Goal: Task Accomplishment & Management: Complete application form

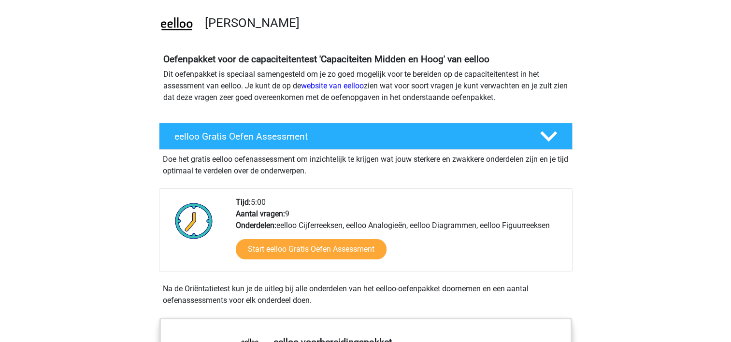
scroll to position [66, 0]
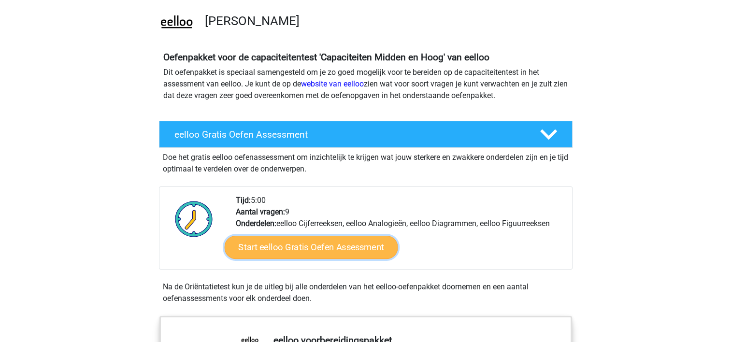
click at [301, 244] on link "Start eelloo Gratis Oefen Assessment" at bounding box center [310, 247] width 173 height 23
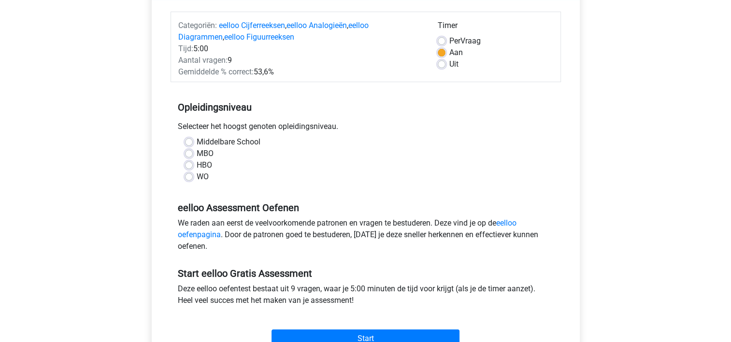
scroll to position [115, 0]
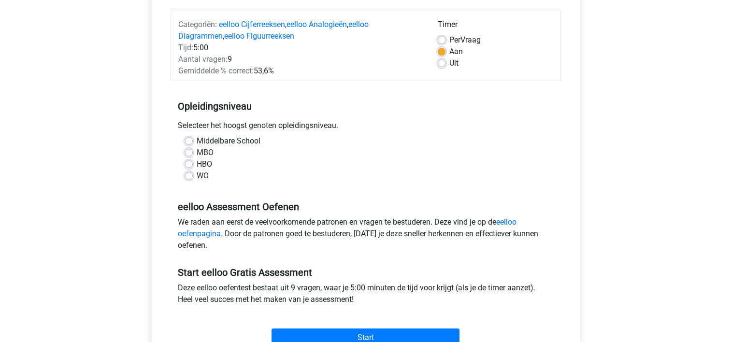
click at [189, 180] on div "WO" at bounding box center [365, 176] width 361 height 12
click at [197, 173] on label "WO" at bounding box center [203, 176] width 12 height 12
click at [187, 173] on input "WO" at bounding box center [189, 175] width 8 height 10
radio input "true"
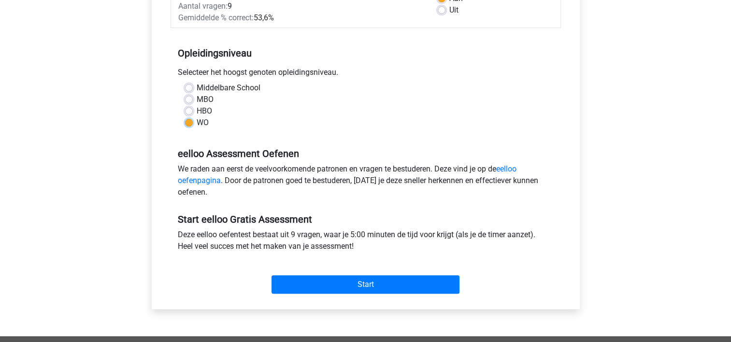
scroll to position [173, 0]
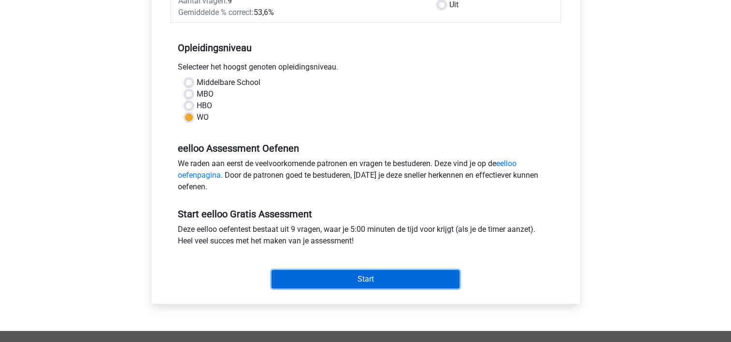
click at [359, 279] on input "Start" at bounding box center [366, 279] width 188 height 18
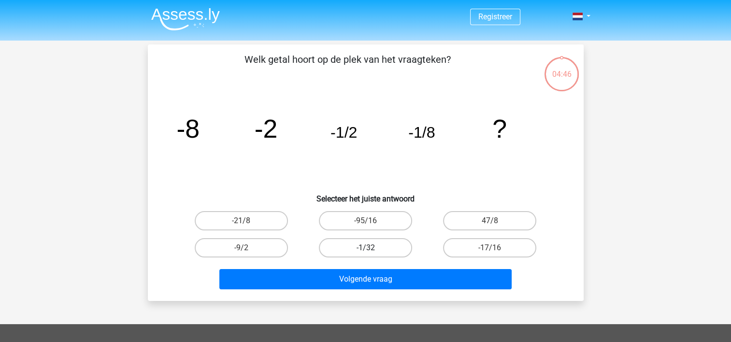
click at [381, 248] on label "-1/32" at bounding box center [365, 247] width 93 height 19
click at [372, 248] on input "-1/32" at bounding box center [368, 251] width 6 height 6
radio input "true"
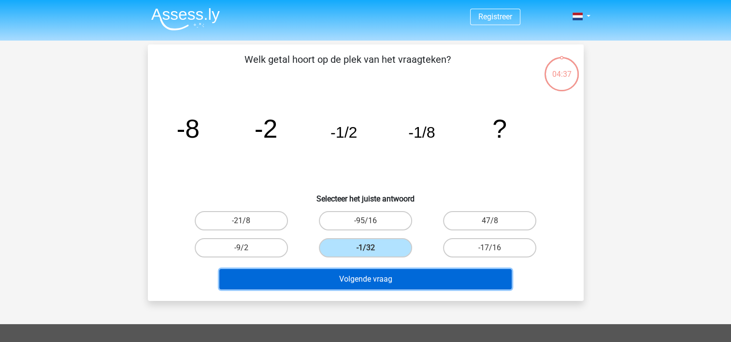
click at [395, 282] on button "Volgende vraag" at bounding box center [365, 279] width 292 height 20
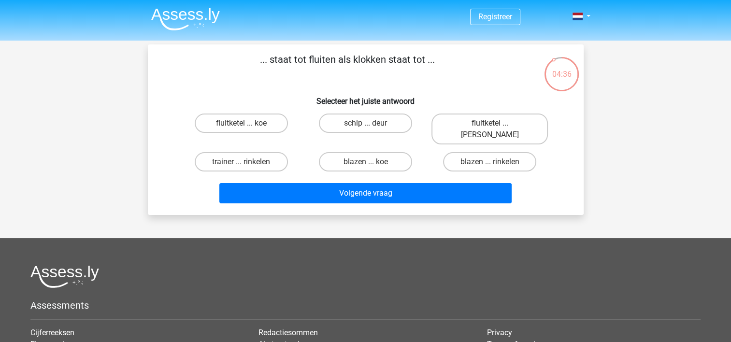
scroll to position [1, 0]
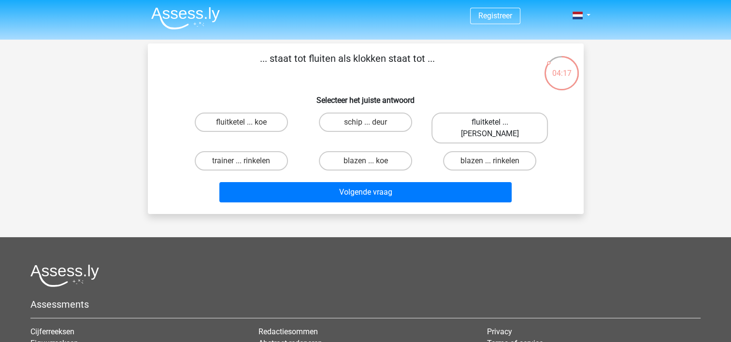
click at [477, 121] on label "fluitketel ... luiden" at bounding box center [489, 128] width 116 height 31
click at [490, 122] on input "fluitketel ... luiden" at bounding box center [493, 125] width 6 height 6
radio input "true"
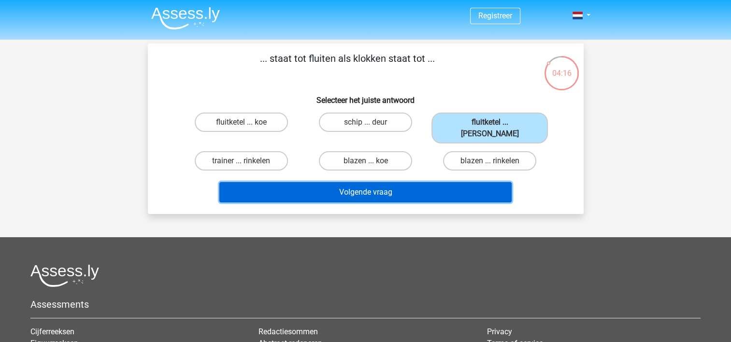
click at [357, 182] on button "Volgende vraag" at bounding box center [365, 192] width 292 height 20
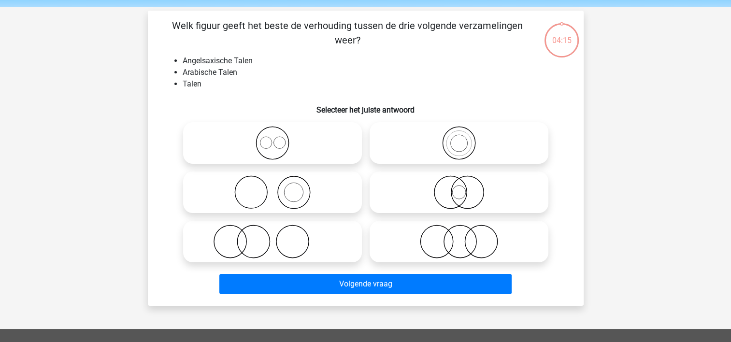
scroll to position [44, 0]
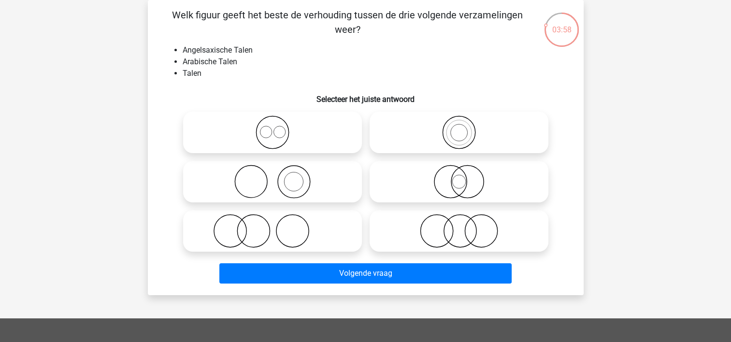
click at [271, 134] on icon at bounding box center [272, 132] width 171 height 34
click at [273, 128] on input "radio" at bounding box center [276, 124] width 6 height 6
radio input "true"
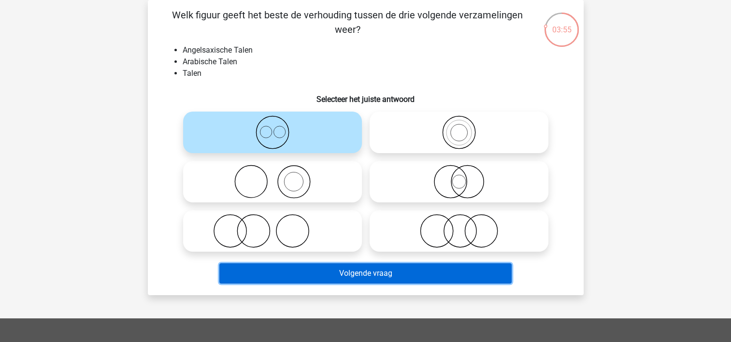
click at [373, 273] on button "Volgende vraag" at bounding box center [365, 273] width 292 height 20
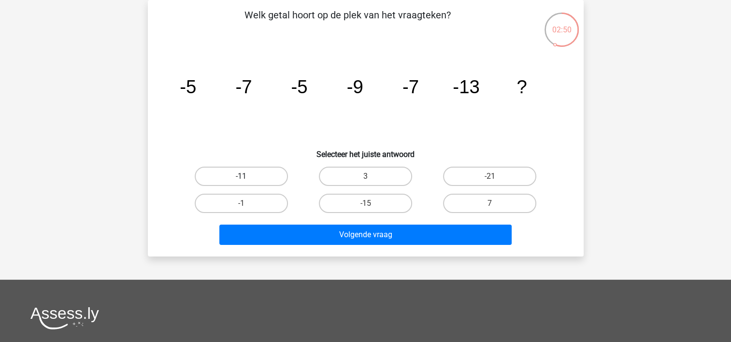
click at [230, 172] on label "-11" at bounding box center [241, 176] width 93 height 19
click at [241, 176] on input "-11" at bounding box center [244, 179] width 6 height 6
radio input "true"
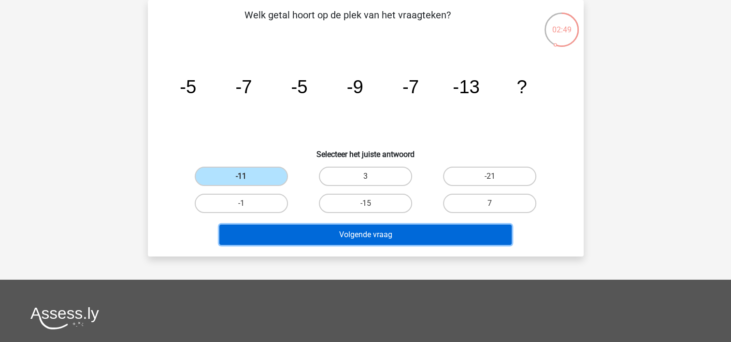
click at [426, 242] on button "Volgende vraag" at bounding box center [365, 235] width 292 height 20
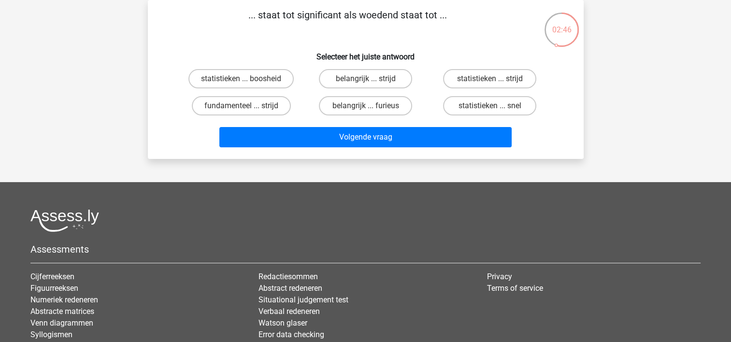
scroll to position [37, 0]
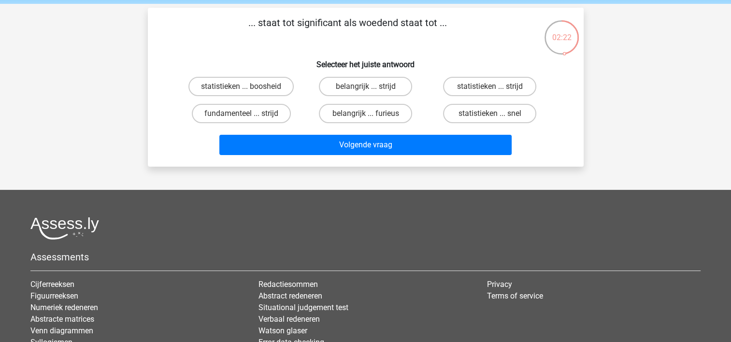
click at [366, 115] on input "belangrijk ... furieus" at bounding box center [368, 117] width 6 height 6
radio input "true"
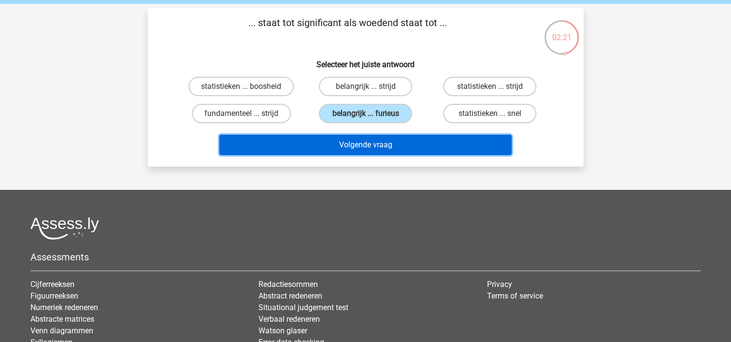
click at [367, 143] on button "Volgende vraag" at bounding box center [365, 145] width 292 height 20
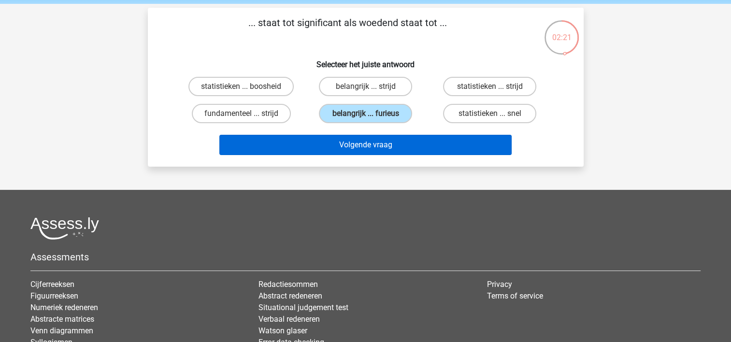
scroll to position [44, 0]
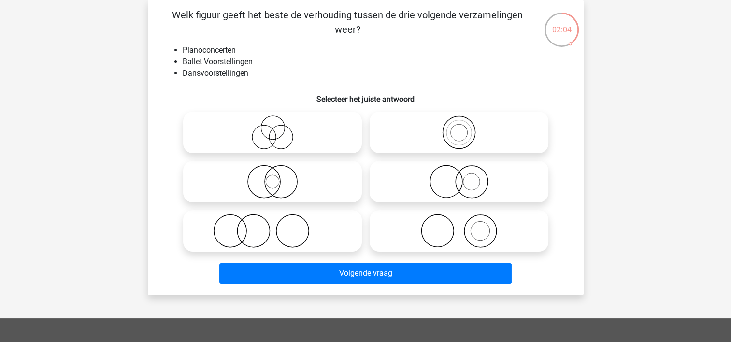
click at [468, 171] on icon at bounding box center [458, 182] width 171 height 34
click at [465, 171] on input "radio" at bounding box center [462, 174] width 6 height 6
radio input "true"
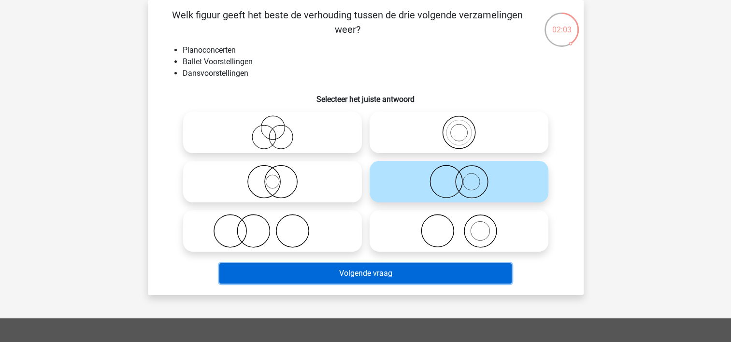
click at [420, 280] on button "Volgende vraag" at bounding box center [365, 273] width 292 height 20
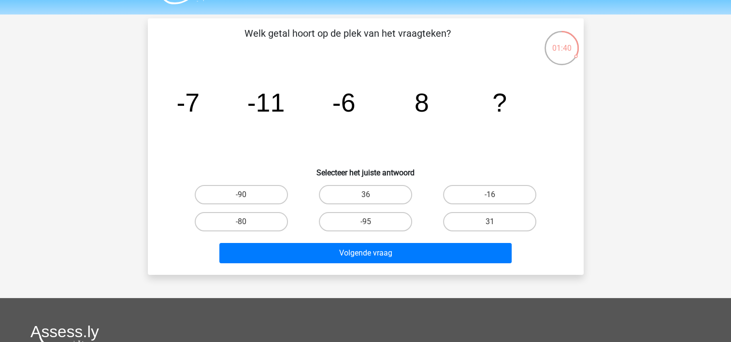
scroll to position [27, 0]
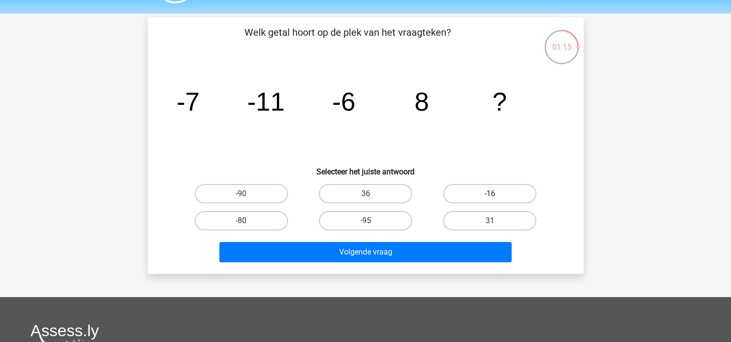
click at [516, 197] on label "-16" at bounding box center [489, 193] width 93 height 19
click at [496, 197] on input "-16" at bounding box center [493, 197] width 6 height 6
radio input "true"
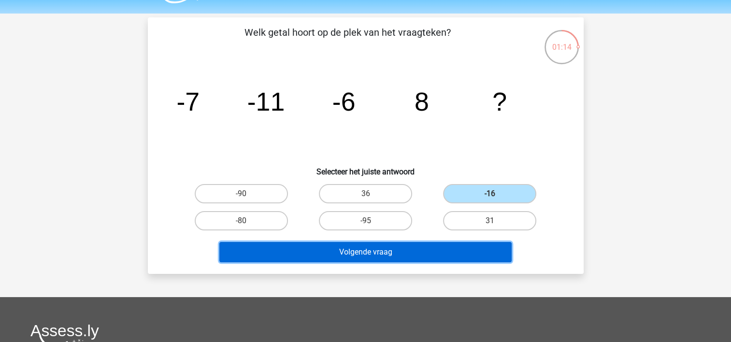
click at [371, 249] on button "Volgende vraag" at bounding box center [365, 252] width 292 height 20
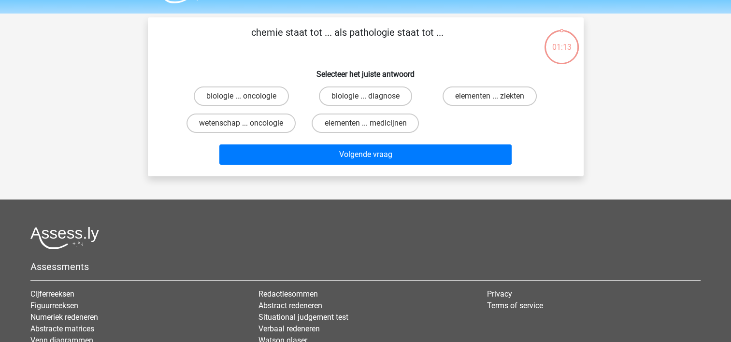
scroll to position [44, 0]
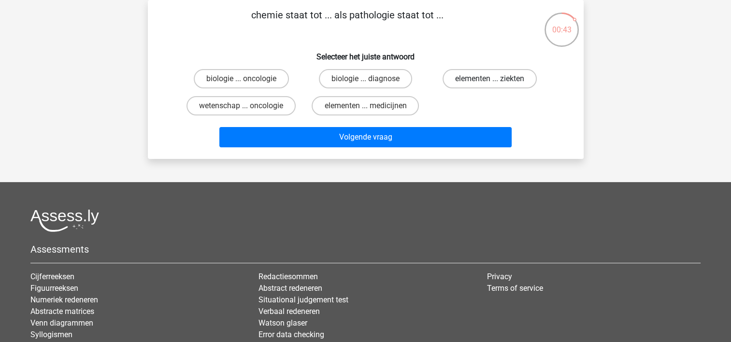
click at [475, 82] on label "elementen ... ziekten" at bounding box center [490, 78] width 94 height 19
click at [490, 82] on input "elementen ... ziekten" at bounding box center [493, 82] width 6 height 6
radio input "true"
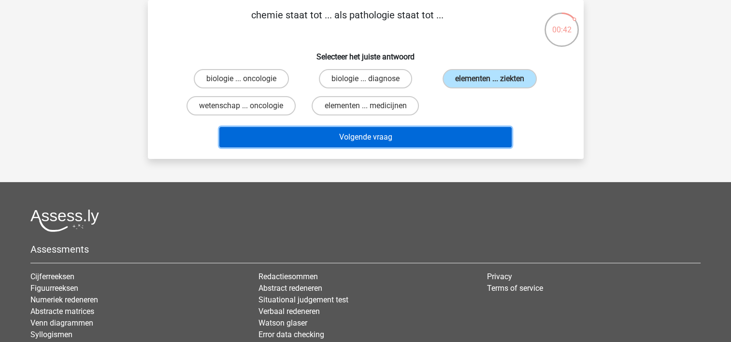
click at [424, 136] on button "Volgende vraag" at bounding box center [365, 137] width 292 height 20
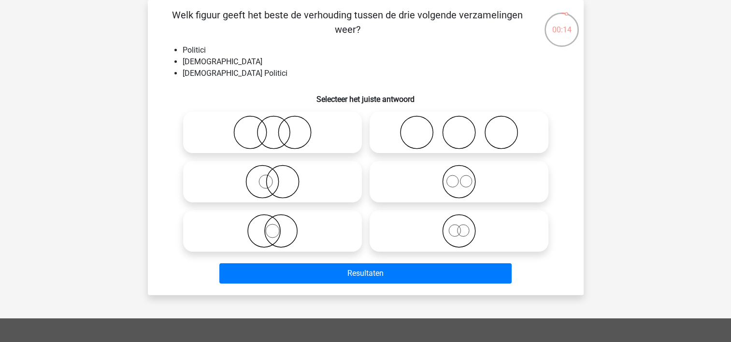
click at [317, 188] on icon at bounding box center [272, 182] width 171 height 34
click at [279, 177] on input "radio" at bounding box center [276, 174] width 6 height 6
radio input "true"
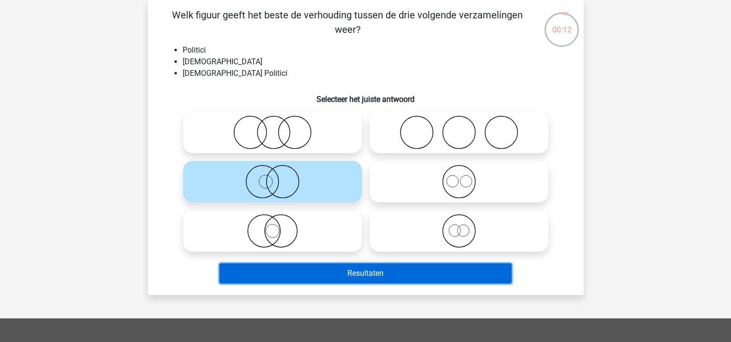
click at [365, 273] on button "Resultaten" at bounding box center [365, 273] width 292 height 20
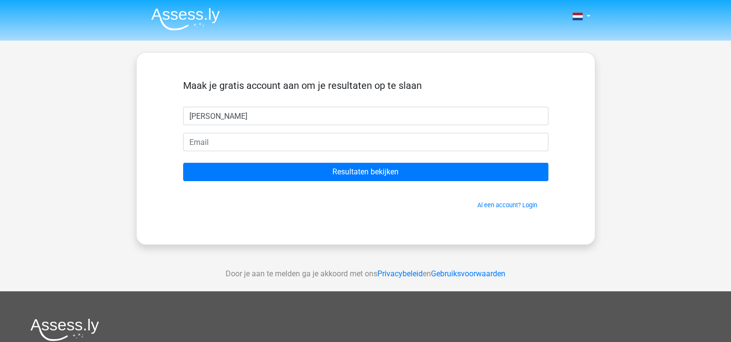
type input "[PERSON_NAME]"
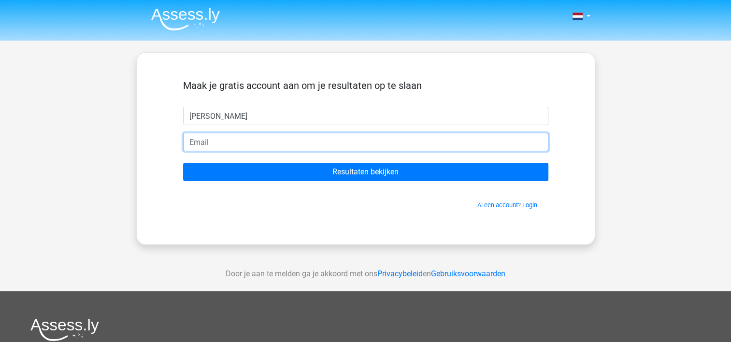
click at [313, 138] on input "email" at bounding box center [365, 142] width 365 height 18
type input "elisevisser@ho"
drag, startPoint x: 266, startPoint y: 143, endPoint x: 158, endPoint y: 141, distance: 108.2
click at [158, 141] on div "Maak je gratis account aan om je resultaten op te slaan [PERSON_NAME] eliseviss…" at bounding box center [365, 148] width 459 height 193
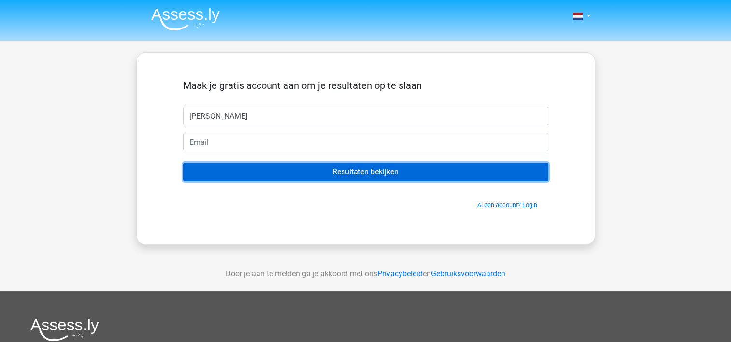
click at [363, 174] on input "Resultaten bekijken" at bounding box center [365, 172] width 365 height 18
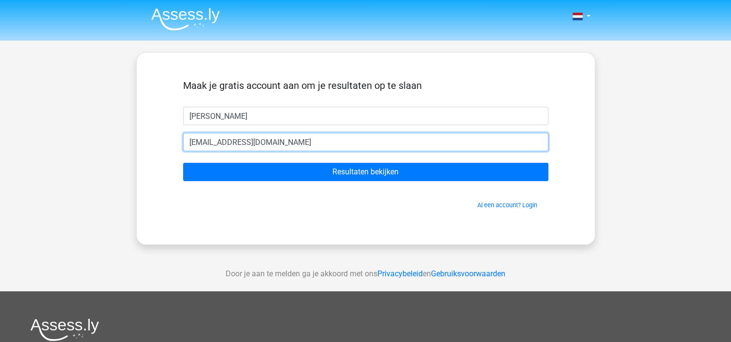
type input "[EMAIL_ADDRESS][DOMAIN_NAME]"
click at [183, 163] on input "Resultaten bekijken" at bounding box center [365, 172] width 365 height 18
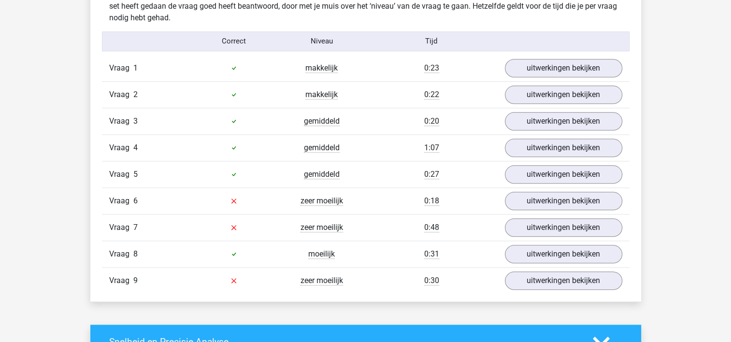
scroll to position [1047, 0]
click at [562, 196] on link "uitwerkingen bekijken" at bounding box center [563, 201] width 135 height 21
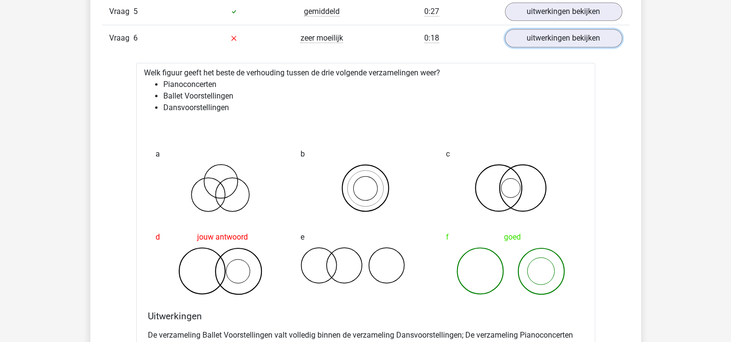
scroll to position [1211, 0]
click at [542, 35] on link "uitwerkingen bekijken" at bounding box center [563, 37] width 135 height 21
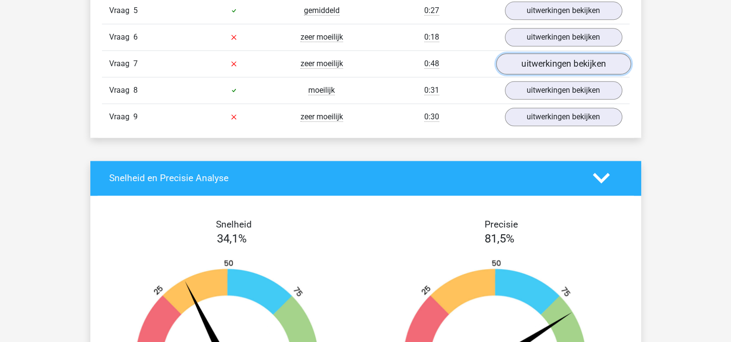
click at [551, 61] on link "uitwerkingen bekijken" at bounding box center [563, 63] width 135 height 21
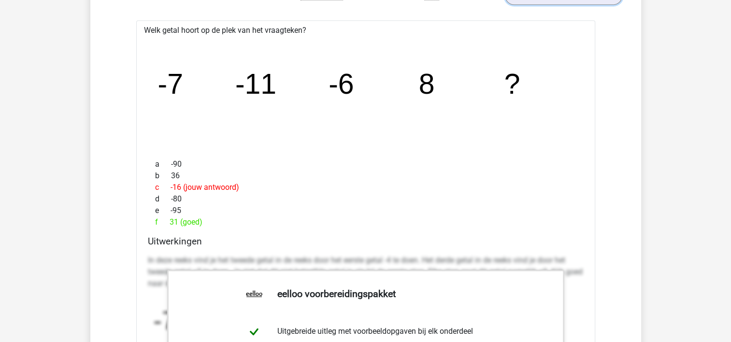
scroll to position [1277, 0]
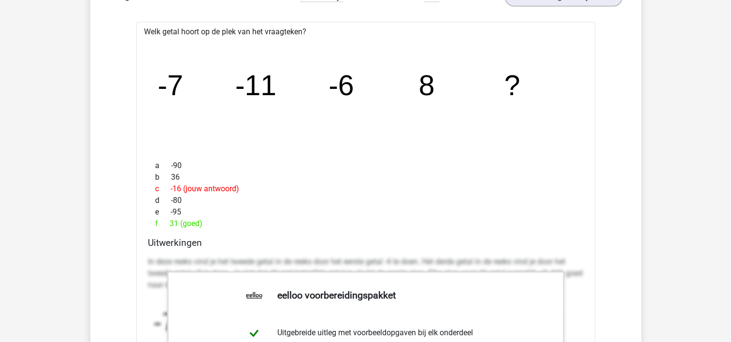
drag, startPoint x: 152, startPoint y: 78, endPoint x: 228, endPoint y: 224, distance: 164.5
click at [228, 224] on div "Welk getal hoort op de plek van het vraagteken? image/svg+xml -7 -11 -6 8 ? a -…" at bounding box center [365, 304] width 459 height 565
copy div "-7 -11 -6 8 ? a -90 b 36 c -16 (jouw antwoord) d -80 e -95 f 31 (goed)"
click at [263, 127] on icon "image/svg+xml -7 -11 -6 8 ?" at bounding box center [366, 95] width 428 height 107
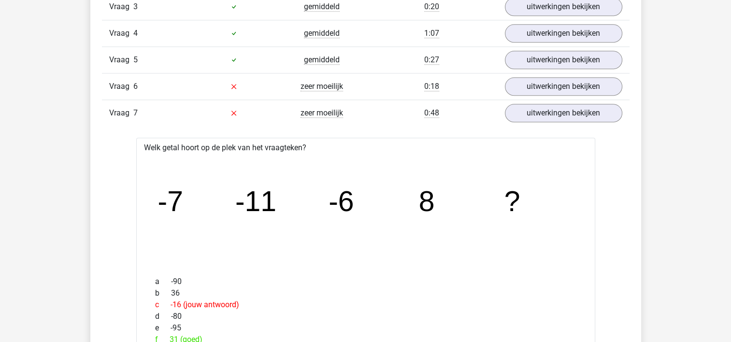
scroll to position [1163, 0]
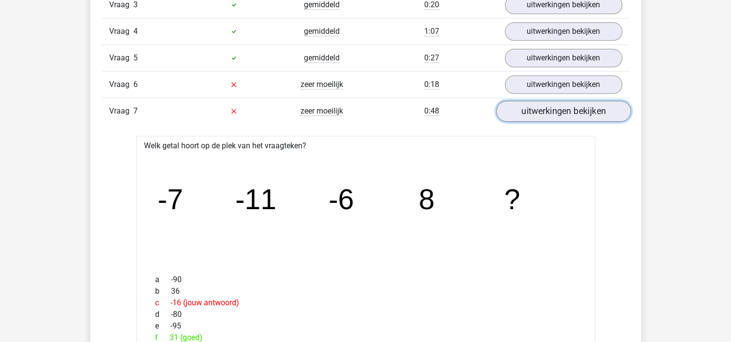
click at [575, 107] on link "uitwerkingen bekijken" at bounding box center [563, 110] width 135 height 21
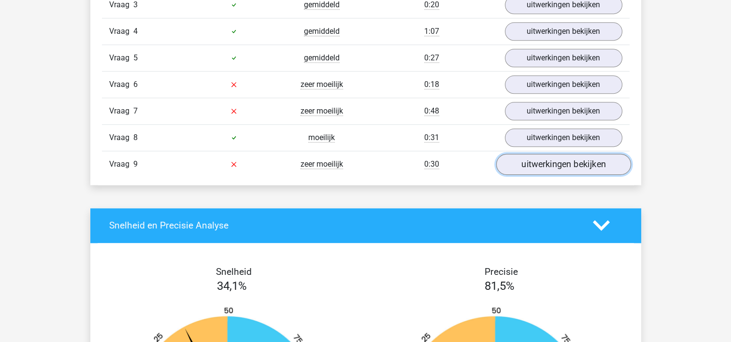
click at [551, 166] on link "uitwerkingen bekijken" at bounding box center [563, 164] width 135 height 21
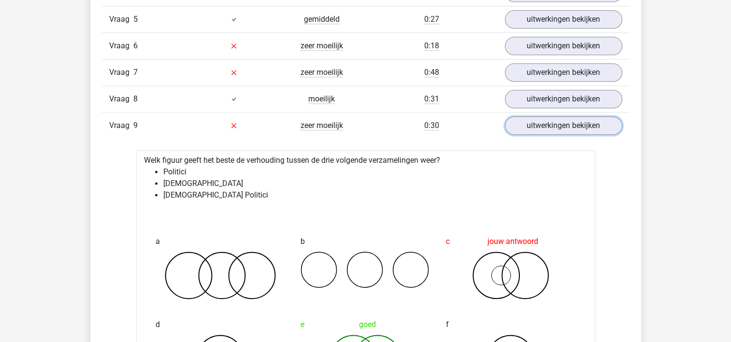
scroll to position [1204, 0]
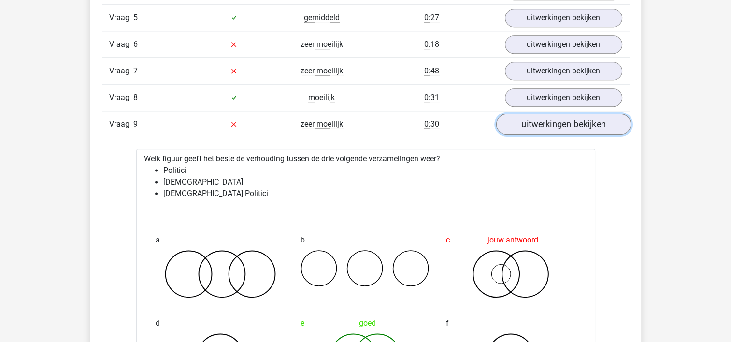
click at [550, 127] on link "uitwerkingen bekijken" at bounding box center [563, 124] width 135 height 21
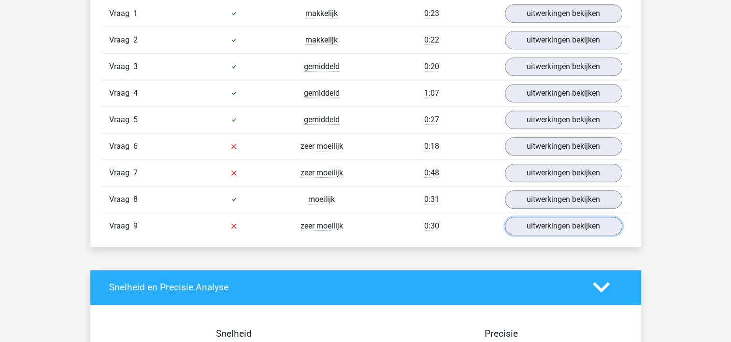
scroll to position [1103, 0]
